Goal: Task Accomplishment & Management: Use online tool/utility

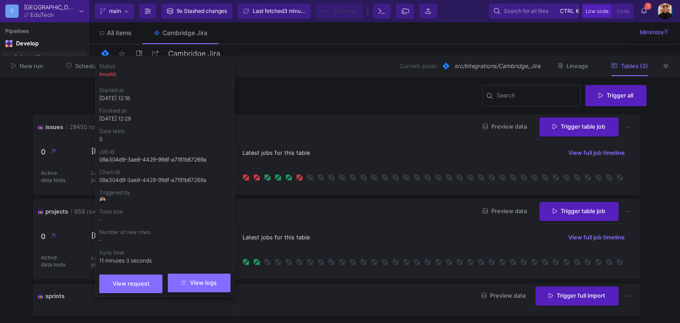
click at [198, 284] on span "View logs" at bounding box center [198, 283] width 35 height 7
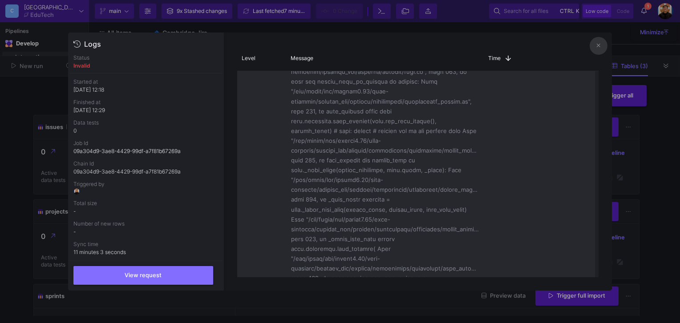
scroll to position [579, 0]
